Goal: Transaction & Acquisition: Purchase product/service

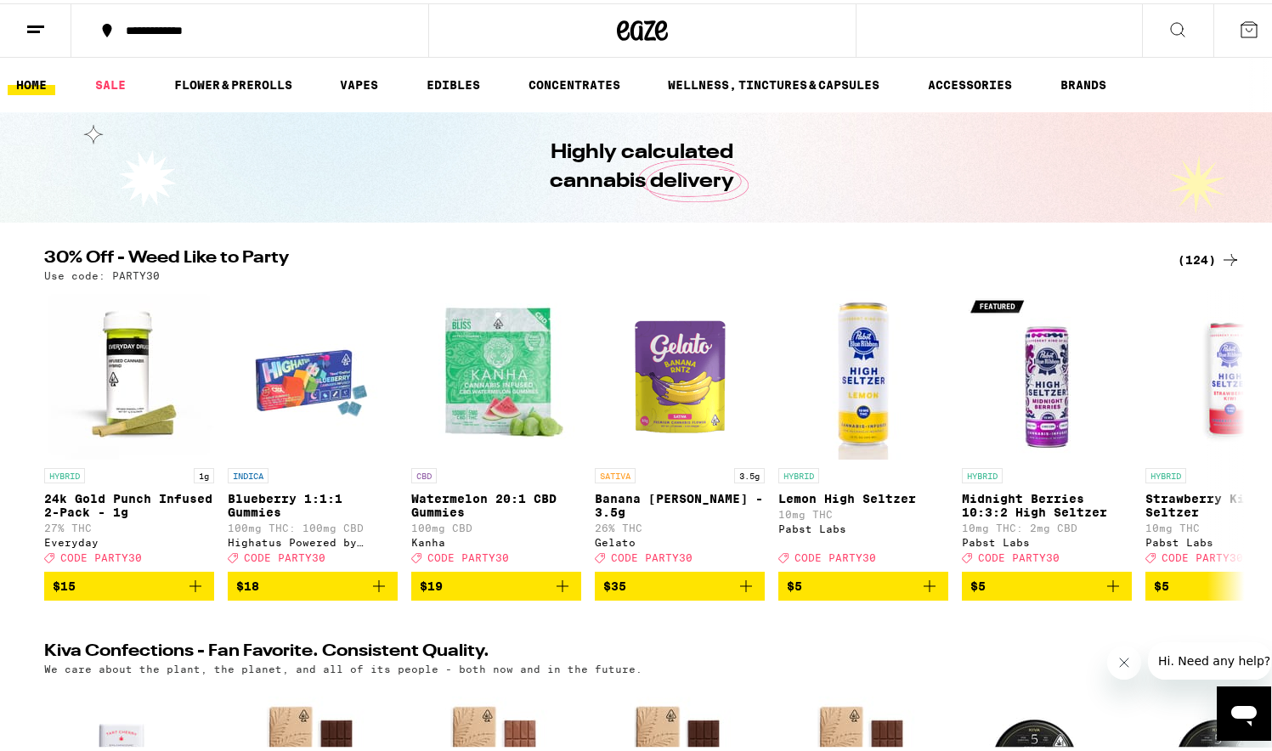
click at [25, 31] on button at bounding box center [35, 28] width 71 height 54
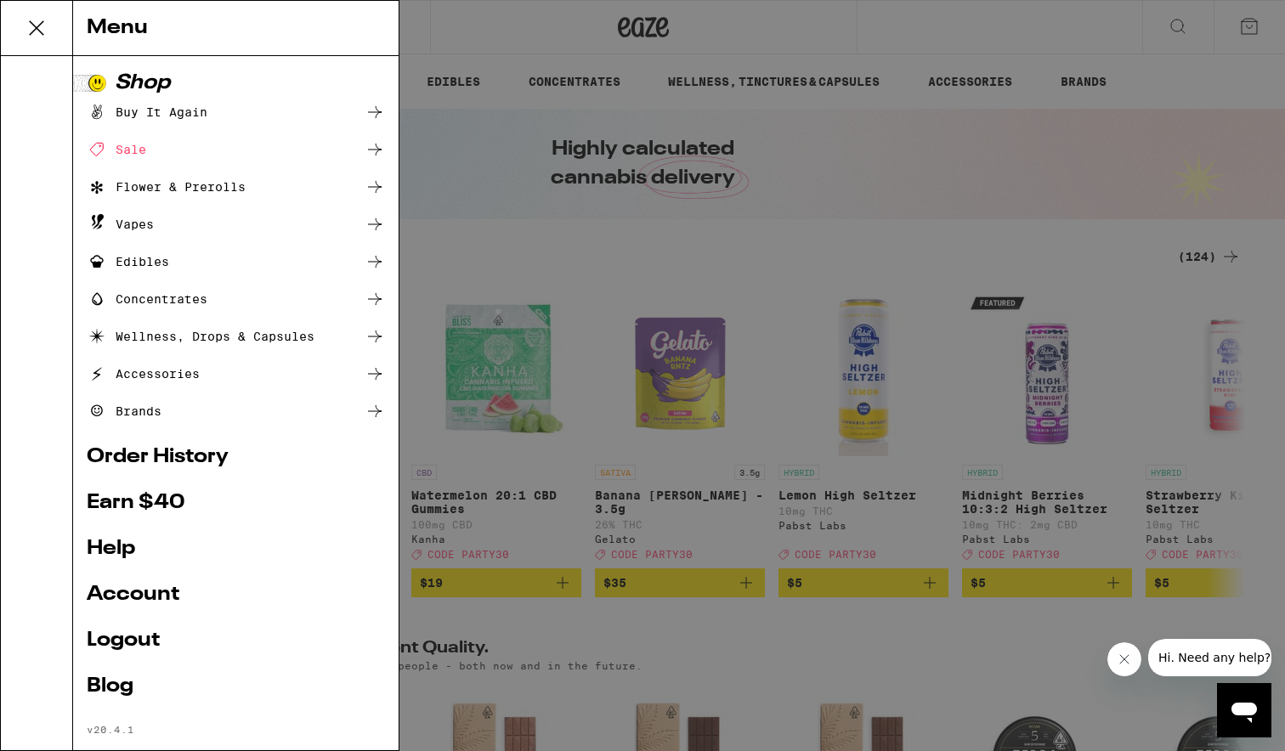
click at [570, 240] on div "Menu Shop Buy It Again Sale Flower & Prerolls Vapes Edibles Concentrates Wellne…" at bounding box center [642, 375] width 1285 height 751
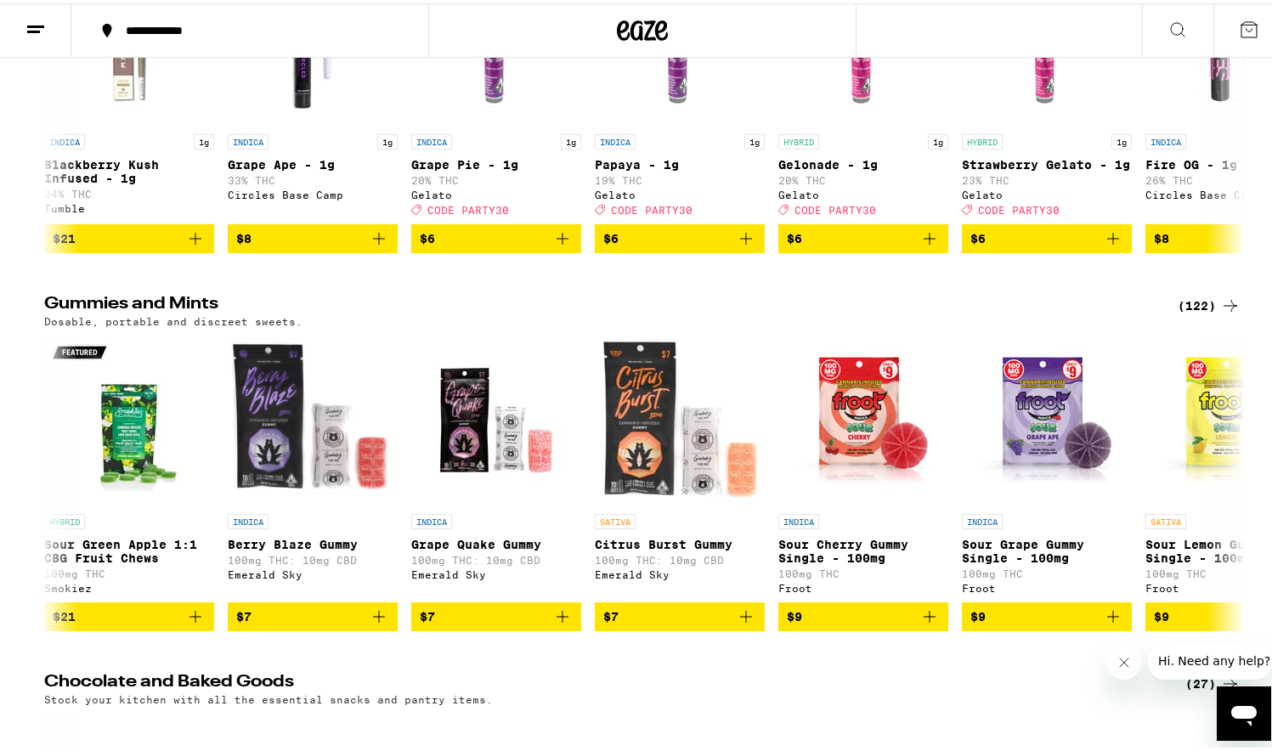
scroll to position [5122, 0]
